Goal: Contribute content: Add original content to the website for others to see

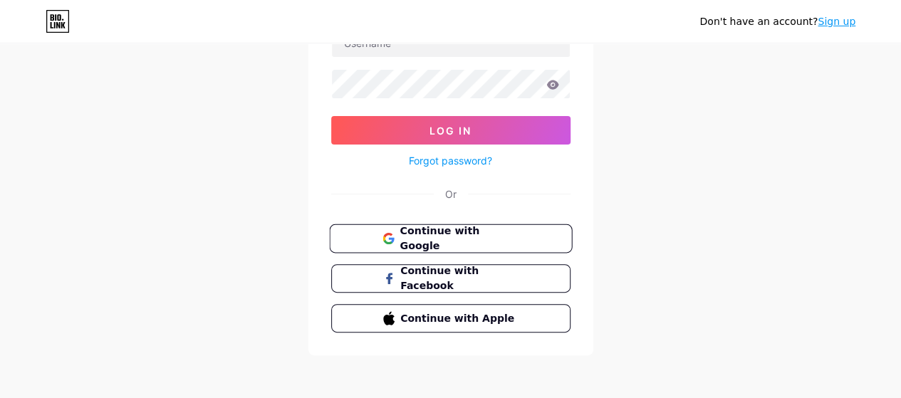
scroll to position [125, 0]
click at [447, 229] on span "Continue with Google" at bounding box center [459, 239] width 119 height 31
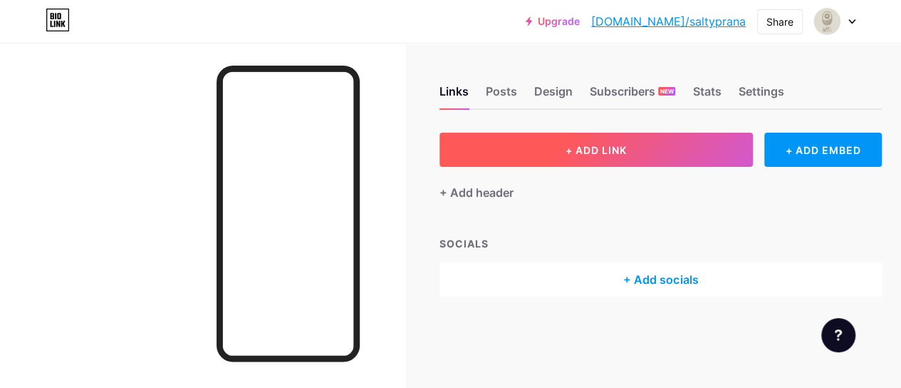
click at [524, 152] on button "+ ADD LINK" at bounding box center [597, 150] width 314 height 34
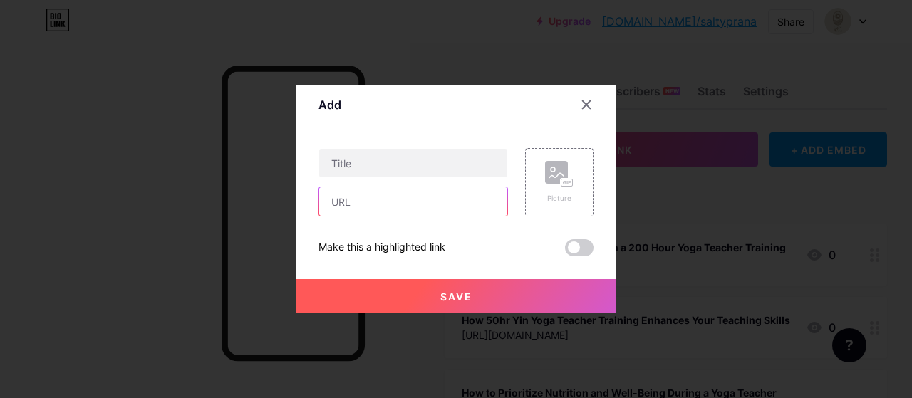
click at [394, 189] on input "text" at bounding box center [413, 201] width 188 height 29
paste input "[URL][DOMAIN_NAME]"
type input "[URL][DOMAIN_NAME]"
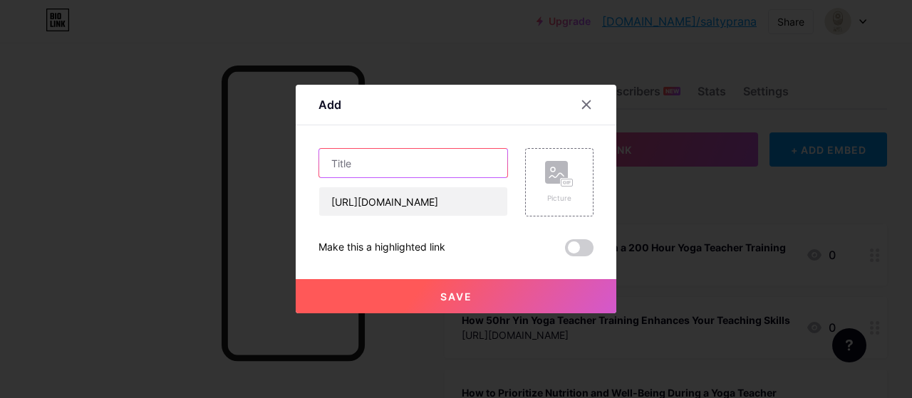
click at [377, 156] on input "text" at bounding box center [413, 163] width 188 height 29
paste input "10 Transformational Lessons You’ll Learn in a 200 Hour YTT Retreat"
type input "10 Transformational Lessons You’ll Learn in a 200 Hour YTT Retreat"
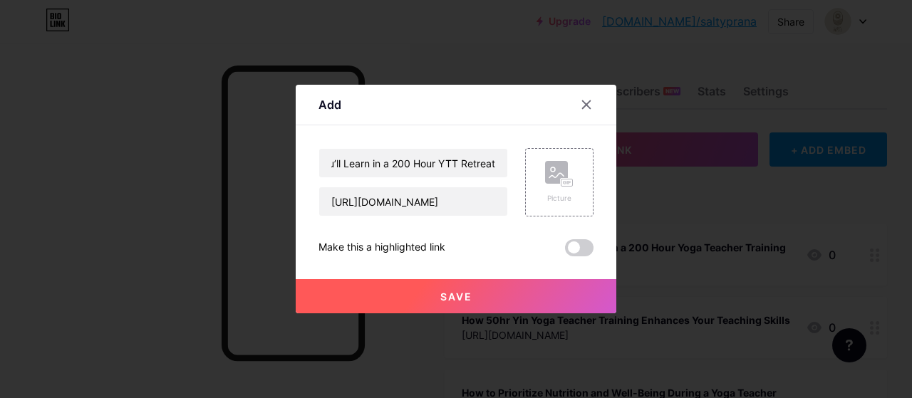
click at [413, 301] on button "Save" at bounding box center [456, 296] width 321 height 34
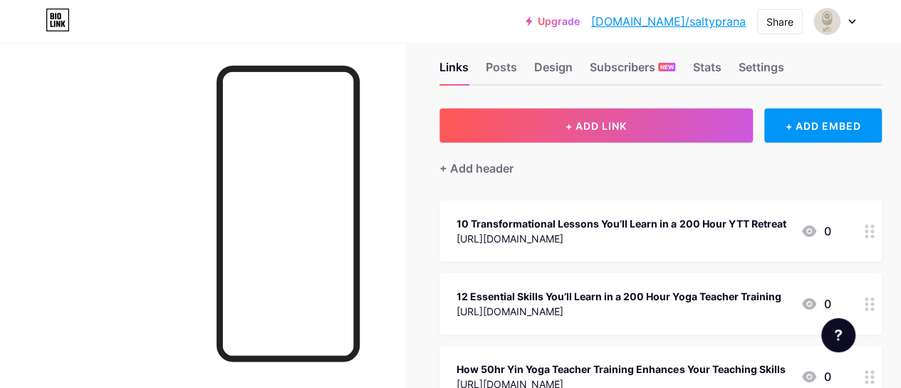
scroll to position [0, 0]
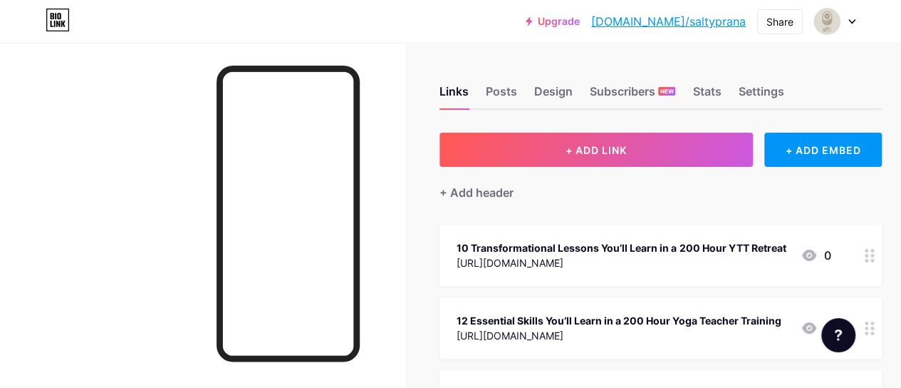
click at [714, 25] on link "[DOMAIN_NAME]/saltyprana" at bounding box center [668, 21] width 155 height 17
